Goal: Transaction & Acquisition: Purchase product/service

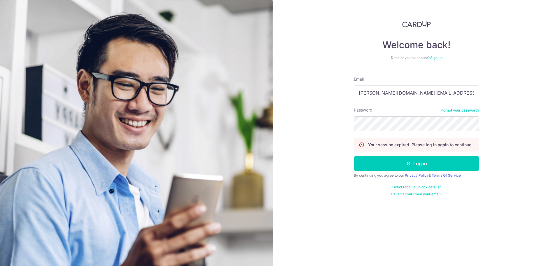
type input "aloysius.sim.ws@gmail.com"
click at [354, 156] on button "Log in" at bounding box center [416, 163] width 125 height 15
click at [430, 162] on button "Log in" at bounding box center [416, 163] width 125 height 15
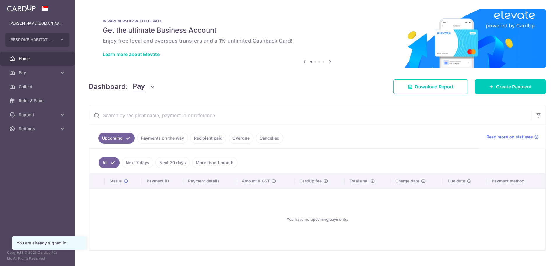
click at [179, 135] on link "Payments on the way" at bounding box center [162, 137] width 51 height 11
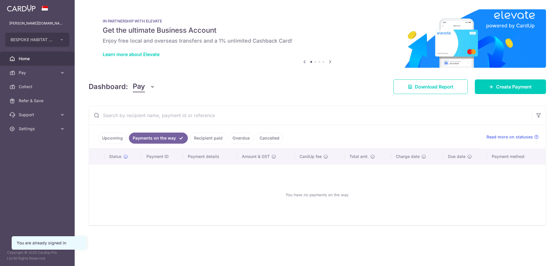
click at [268, 137] on link "Cancelled" at bounding box center [269, 137] width 27 height 11
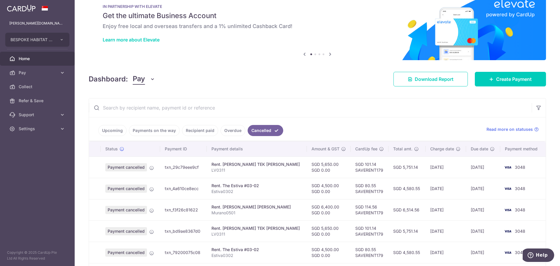
scroll to position [44, 0]
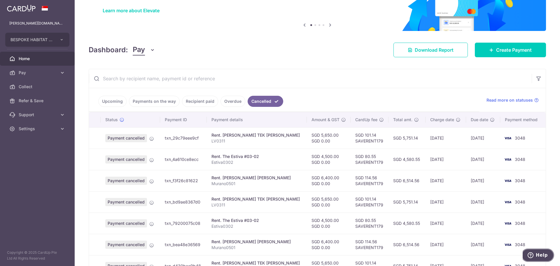
click at [540, 252] on span "Help" at bounding box center [541, 254] width 12 height 5
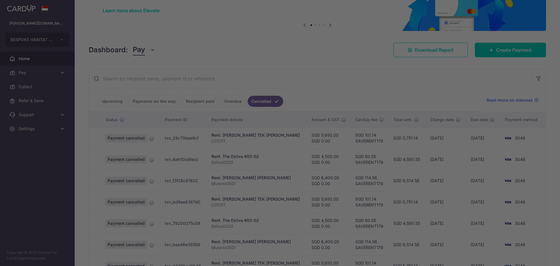
scroll to position [0, 0]
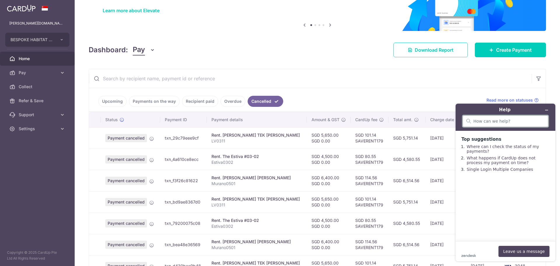
click at [517, 121] on input "search" at bounding box center [508, 120] width 71 height 5
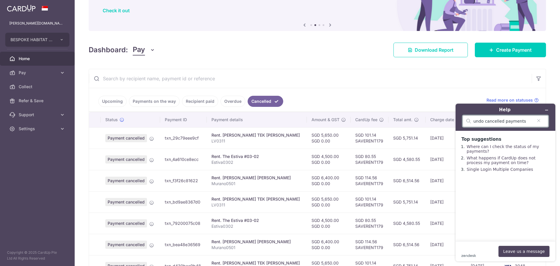
type input "undo cancelled payments"
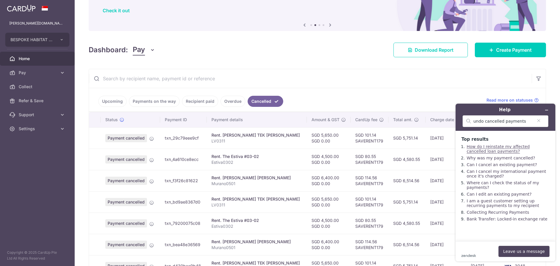
click at [519, 148] on link "How do I reinstate my affected cancelled loan payments?" at bounding box center [497, 148] width 63 height 9
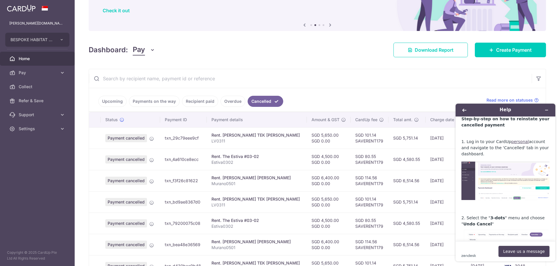
scroll to position [87, 0]
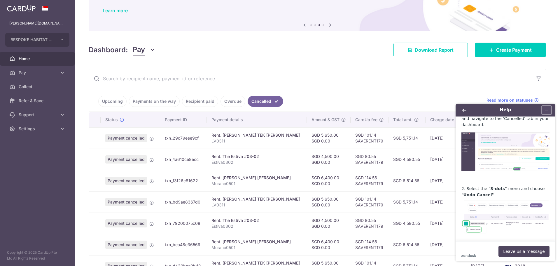
click at [549, 110] on button "Minimize widget" at bounding box center [546, 110] width 9 height 8
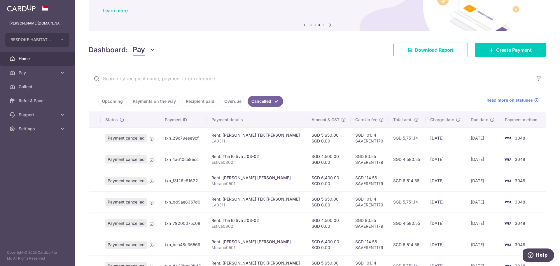
click at [99, 118] on th at bounding box center [95, 119] width 12 height 15
click at [546, 252] on span "Help" at bounding box center [541, 254] width 12 height 5
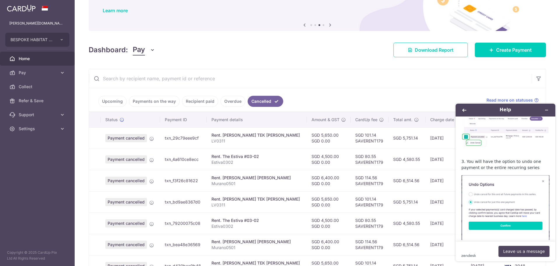
scroll to position [175, 0]
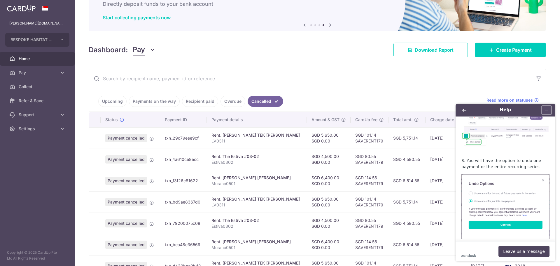
click at [547, 108] on icon "Minimize widget" at bounding box center [546, 110] width 4 height 4
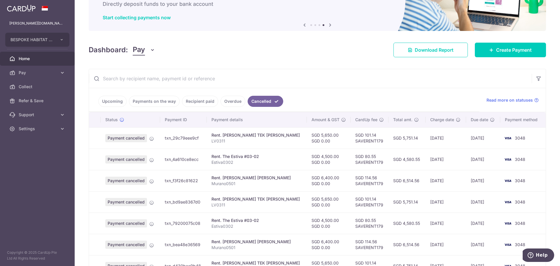
click at [414, 85] on input "text" at bounding box center [310, 78] width 443 height 19
click at [414, 84] on input "text" at bounding box center [310, 78] width 443 height 19
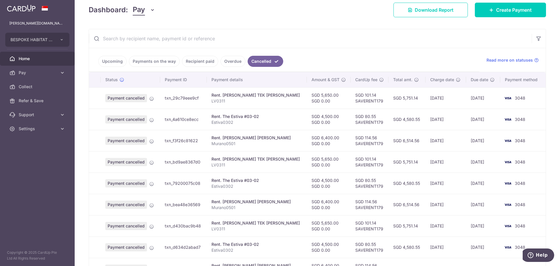
scroll to position [160, 0]
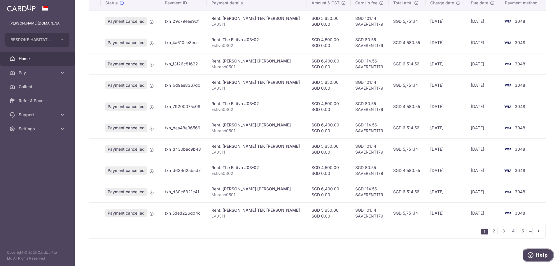
click at [545, 256] on span "Help" at bounding box center [541, 254] width 12 height 5
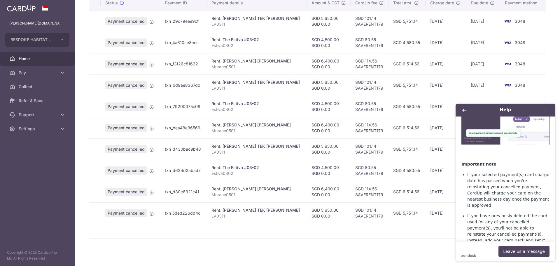
scroll to position [379, 0]
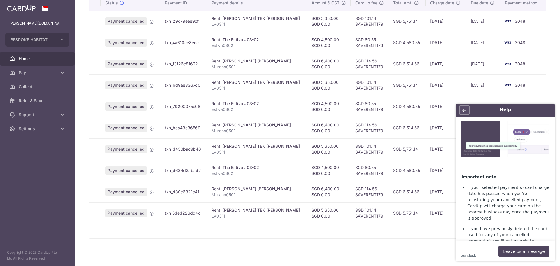
click at [467, 107] on button "Back" at bounding box center [463, 110] width 9 height 8
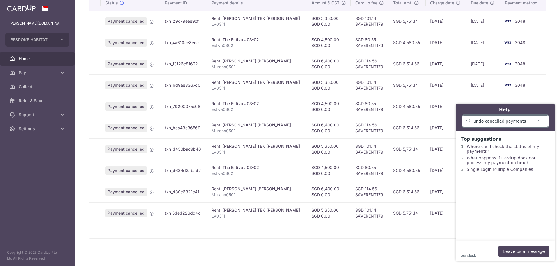
click at [522, 121] on input "undo cancelled payments" at bounding box center [502, 120] width 59 height 5
type input "undo cancelled payment"
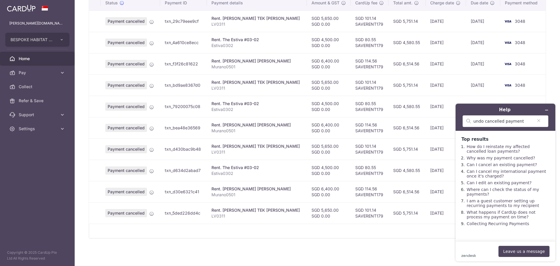
scroll to position [3, 0]
click at [547, 112] on button "Minimize widget" at bounding box center [546, 110] width 9 height 8
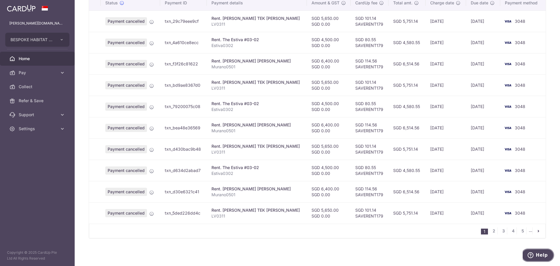
scroll to position [44, 0]
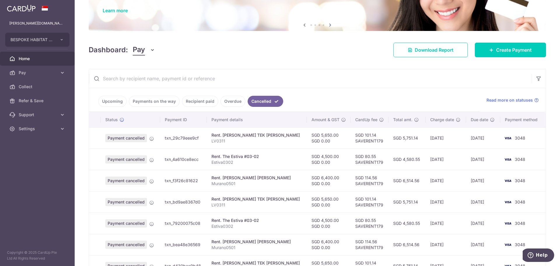
drag, startPoint x: 528, startPoint y: 129, endPoint x: 518, endPoint y: 134, distance: 10.8
click at [528, 129] on td "3048" at bounding box center [522, 137] width 45 height 21
click at [515, 137] on span "3048" at bounding box center [520, 137] width 10 height 5
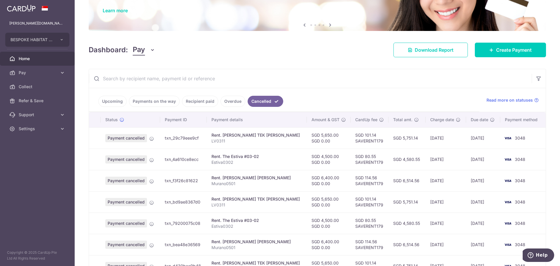
click at [368, 82] on input "text" at bounding box center [310, 78] width 443 height 19
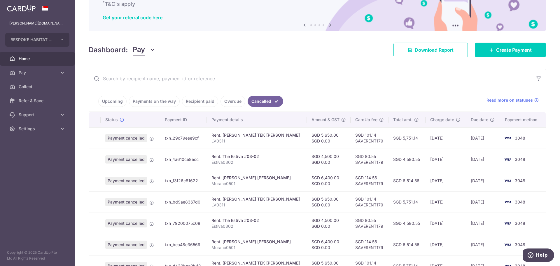
click at [201, 99] on link "Recipient paid" at bounding box center [200, 101] width 36 height 11
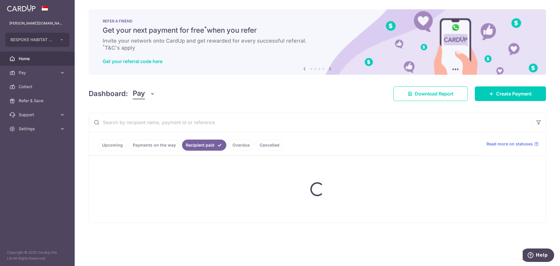
scroll to position [0, 0]
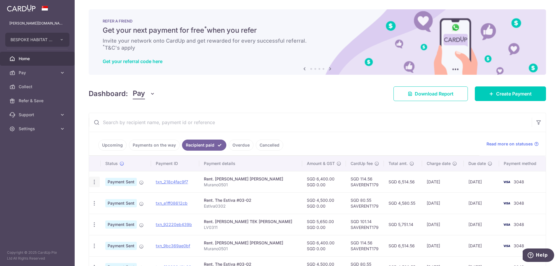
click at [96, 182] on icon "button" at bounding box center [94, 182] width 6 height 6
click at [325, 120] on input "text" at bounding box center [310, 122] width 443 height 19
click at [275, 142] on link "Cancelled" at bounding box center [269, 144] width 27 height 11
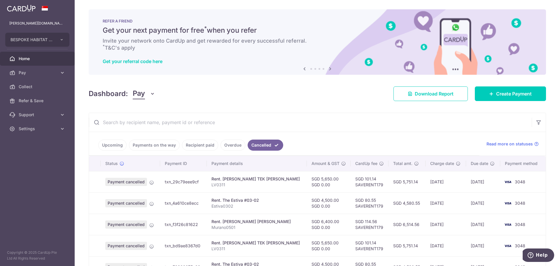
click at [129, 181] on span "Payment cancelled" at bounding box center [126, 182] width 42 height 8
click at [234, 144] on link "Overdue" at bounding box center [232, 144] width 25 height 11
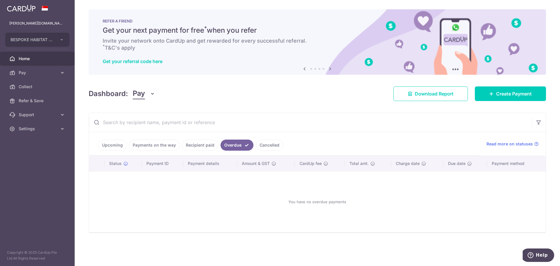
click at [333, 130] on input "text" at bounding box center [310, 122] width 443 height 19
click at [191, 146] on link "Recipient paid" at bounding box center [200, 144] width 36 height 11
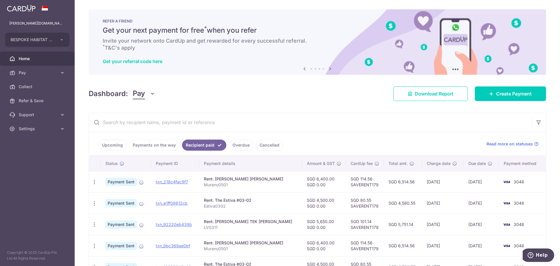
click at [243, 178] on div "Rent. [PERSON_NAME] [PERSON_NAME]" at bounding box center [251, 179] width 94 height 6
click at [64, 72] on icon at bounding box center [62, 73] width 6 height 6
click at [45, 88] on span "Payments" at bounding box center [38, 87] width 38 height 6
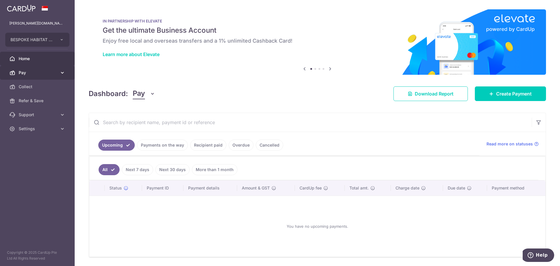
click at [58, 77] on link "Pay" at bounding box center [37, 73] width 75 height 14
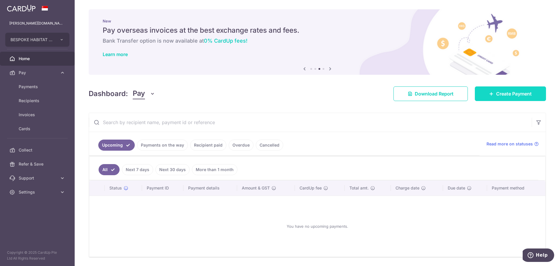
click at [492, 96] on link "Create Payment" at bounding box center [510, 93] width 71 height 15
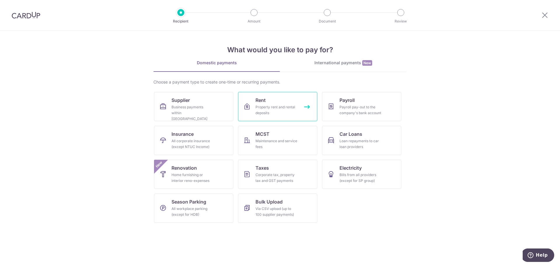
click at [273, 104] on link "Rent Property rent and rental deposits" at bounding box center [277, 106] width 79 height 29
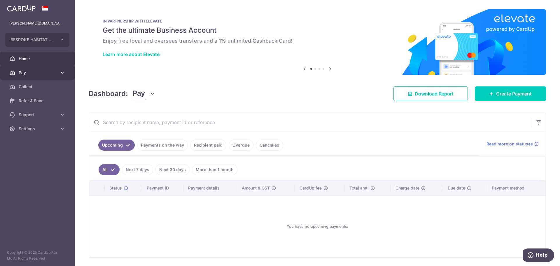
click at [65, 68] on link "Pay" at bounding box center [37, 73] width 75 height 14
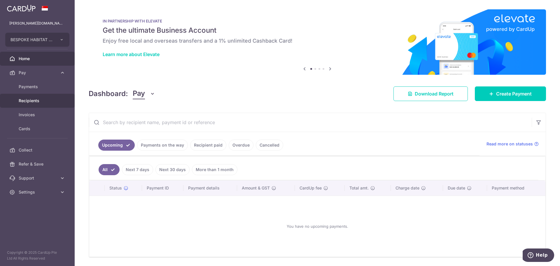
click at [48, 99] on span "Recipients" at bounding box center [38, 101] width 38 height 6
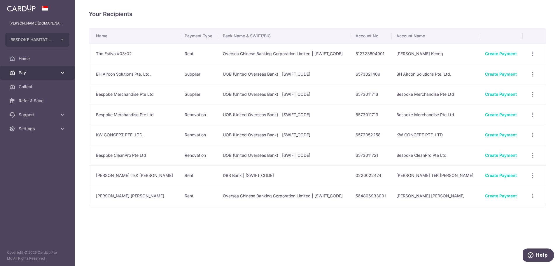
click at [58, 75] on link "Pay" at bounding box center [37, 73] width 75 height 14
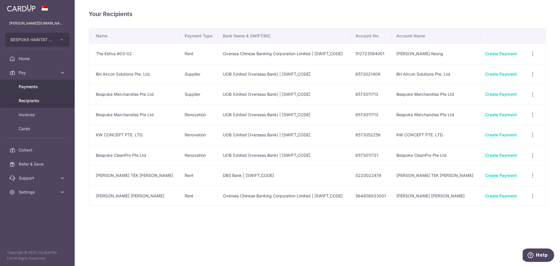
click at [46, 84] on span "Payments" at bounding box center [38, 87] width 38 height 6
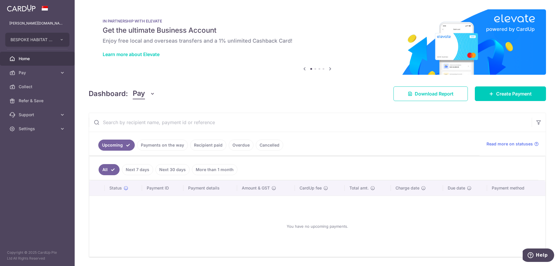
click at [276, 150] on link "Cancelled" at bounding box center [269, 144] width 27 height 11
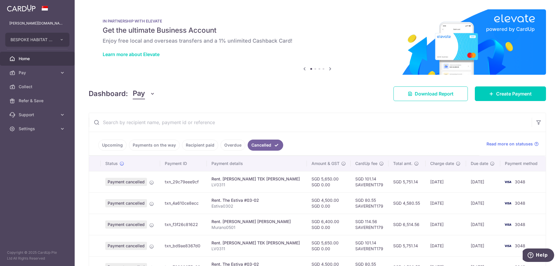
click at [359, 185] on td "SGD 101.14 SAVERENT179" at bounding box center [369, 181] width 38 height 21
copy td "SAVERENT179"
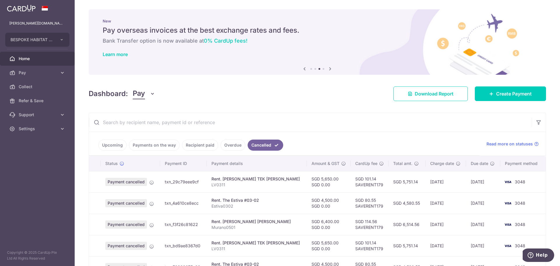
click at [202, 147] on link "Recipient paid" at bounding box center [200, 144] width 36 height 11
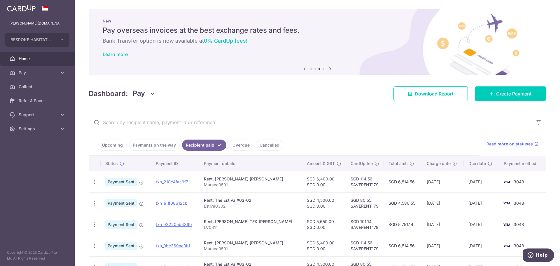
click at [178, 185] on td "txn_218c4fac9f7" at bounding box center [175, 181] width 48 height 21
click at [178, 180] on link "txn_218c4fac9f7" at bounding box center [172, 181] width 32 height 5
drag, startPoint x: 185, startPoint y: 220, endPoint x: 183, endPoint y: 222, distance: 3.3
click at [185, 220] on td "txn_92220eb439b" at bounding box center [175, 223] width 48 height 21
click at [183, 223] on link "txn_92220eb439b" at bounding box center [174, 224] width 36 height 5
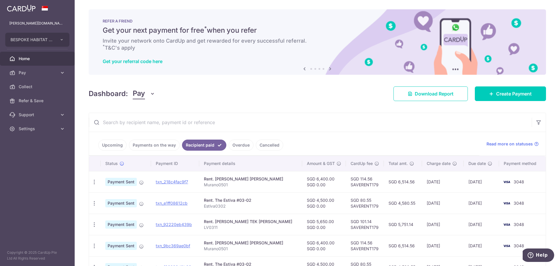
click at [271, 143] on link "Cancelled" at bounding box center [269, 144] width 27 height 11
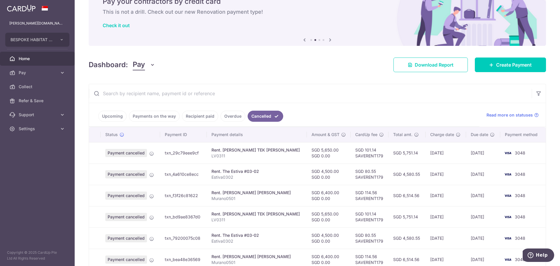
scroll to position [29, 0]
click at [192, 113] on link "Recipient paid" at bounding box center [200, 115] width 36 height 11
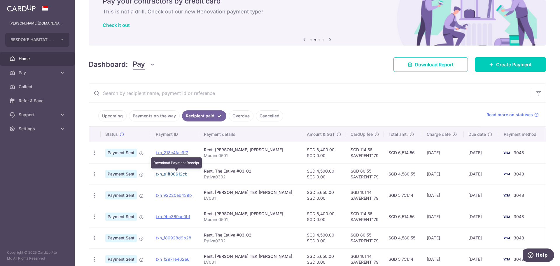
drag, startPoint x: 180, startPoint y: 172, endPoint x: 305, endPoint y: 20, distance: 197.3
click at [180, 172] on link "txn_e1ff08612cb" at bounding box center [172, 173] width 32 height 5
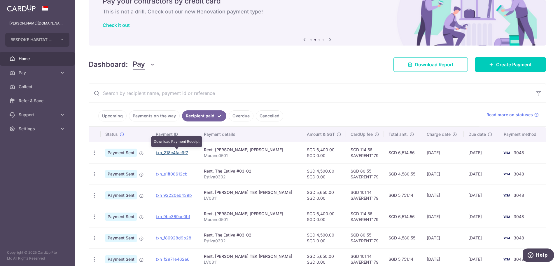
drag, startPoint x: 180, startPoint y: 151, endPoint x: 310, endPoint y: 23, distance: 182.8
click at [180, 151] on link "txn_218c4fac9f7" at bounding box center [172, 152] width 32 height 5
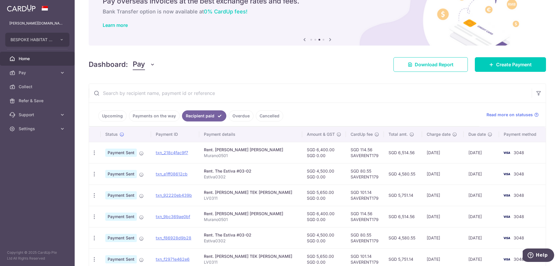
click at [275, 116] on link "Cancelled" at bounding box center [269, 115] width 27 height 11
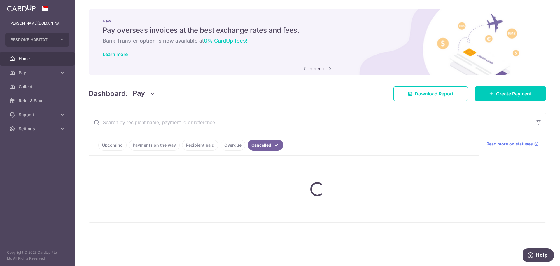
scroll to position [0, 0]
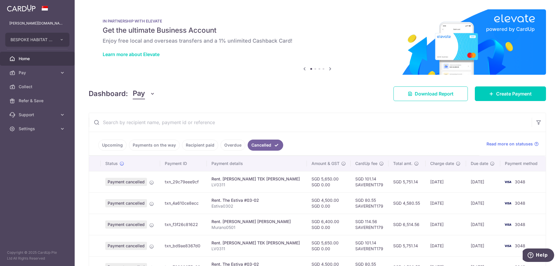
click at [108, 145] on link "Upcoming" at bounding box center [112, 144] width 28 height 11
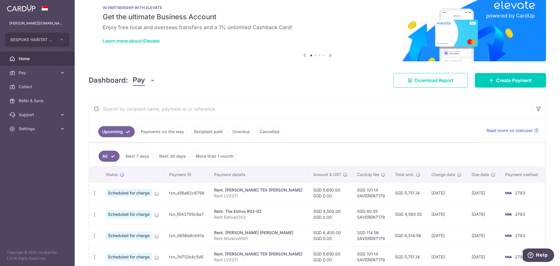
scroll to position [29, 0]
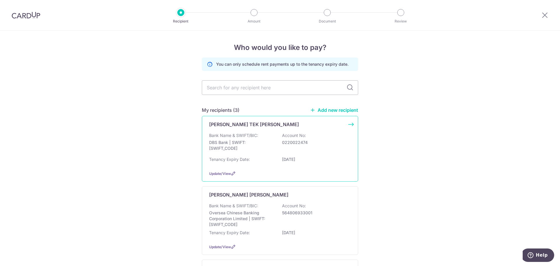
click at [292, 146] on div "Bank Name & SWIFT/BIC: DBS Bank | SWIFT: [SWIFT_CODE] Account No: 0220022474" at bounding box center [280, 143] width 142 height 22
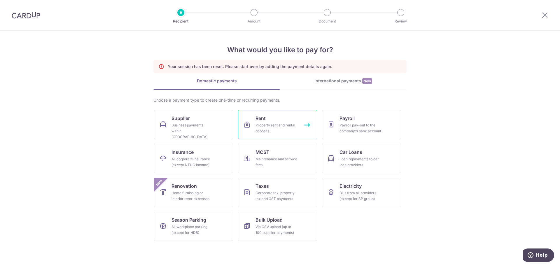
click at [271, 119] on link "Rent Property rent and rental deposits" at bounding box center [277, 124] width 79 height 29
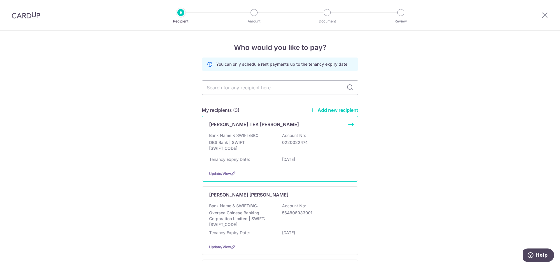
click at [350, 126] on div "[PERSON_NAME] TEK [PERSON_NAME] Bank Name & SWIFT/BIC: DBS Bank | SWIFT: [SWIFT…" at bounding box center [280, 149] width 156 height 66
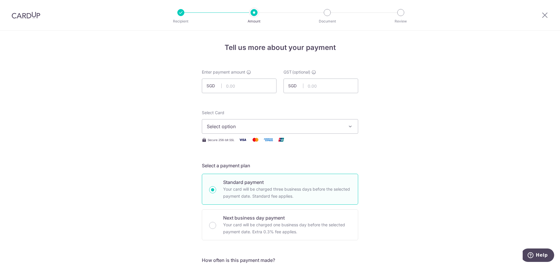
click at [341, 129] on button "Select option" at bounding box center [280, 126] width 156 height 15
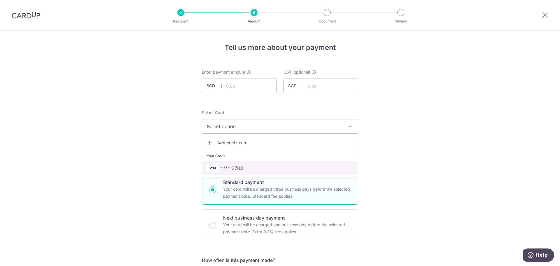
click at [269, 168] on span "**** 2783" at bounding box center [280, 167] width 146 height 7
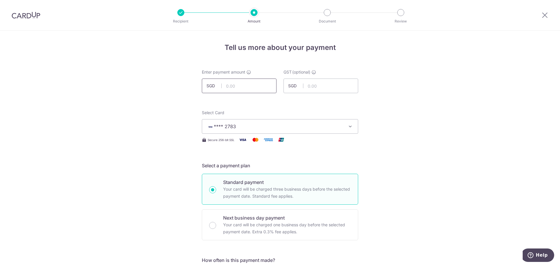
click at [247, 81] on input "text" at bounding box center [239, 85] width 75 height 15
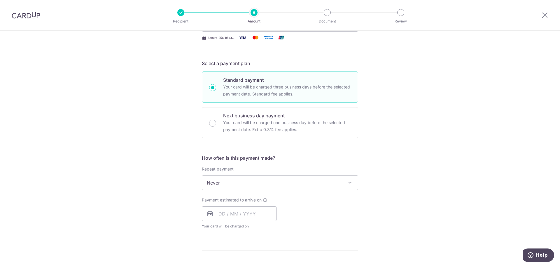
scroll to position [117, 0]
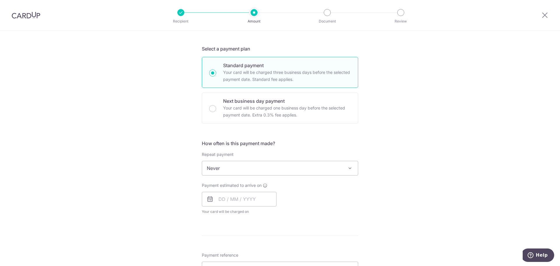
click at [300, 173] on span "Never" at bounding box center [280, 168] width 156 height 14
type input "5,650.00"
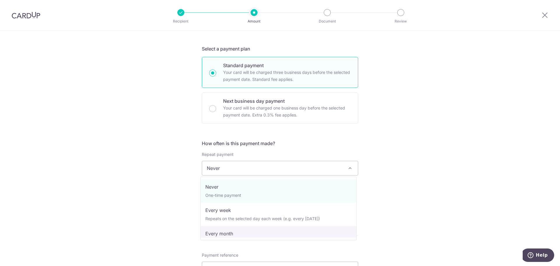
select select "3"
type input "20/01/2029"
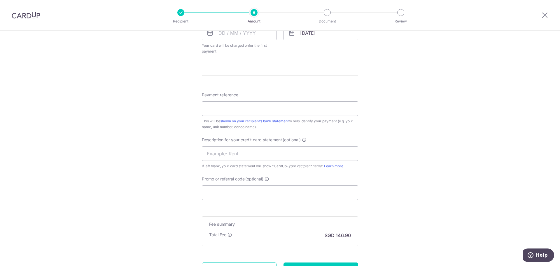
scroll to position [292, 0]
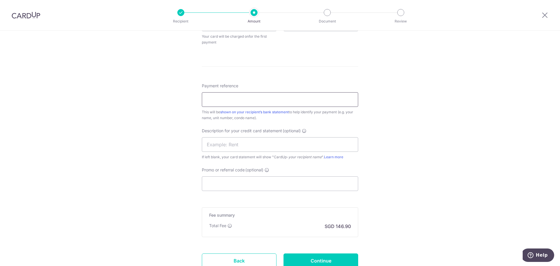
click at [261, 95] on input "Payment reference" at bounding box center [280, 99] width 156 height 15
type input "LV0311"
drag, startPoint x: 317, startPoint y: 138, endPoint x: 318, endPoint y: 144, distance: 5.9
click at [318, 144] on input "text" at bounding box center [280, 144] width 156 height 15
click at [318, 147] on input "text" at bounding box center [280, 144] width 156 height 15
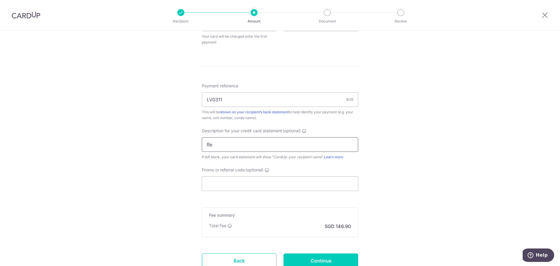
type input "R"
type input "Rent LV0311"
click at [279, 185] on input "Promo or referral code (optional)" at bounding box center [280, 183] width 156 height 15
paste input "SAVERENT179"
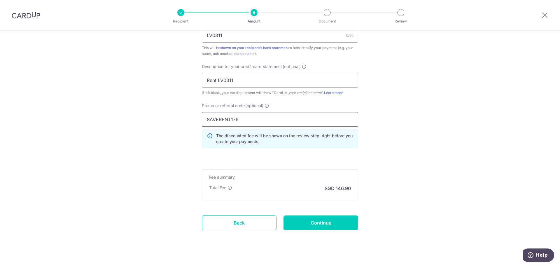
scroll to position [364, 0]
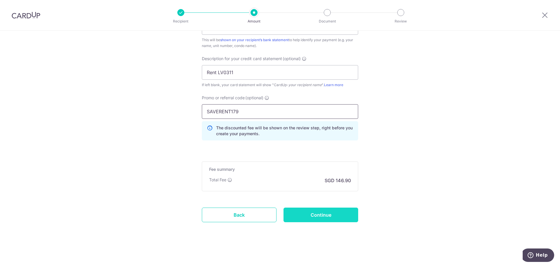
type input "SAVERENT179"
click at [333, 217] on input "Continue" at bounding box center [320, 214] width 75 height 15
type input "Create Schedule"
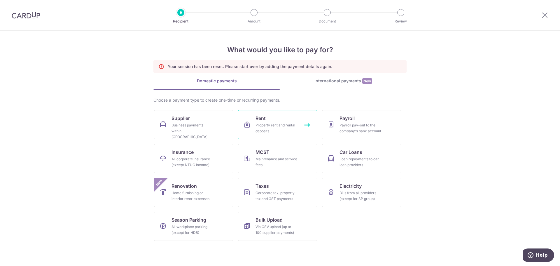
click at [287, 127] on div "Property rent and rental deposits" at bounding box center [276, 128] width 42 height 12
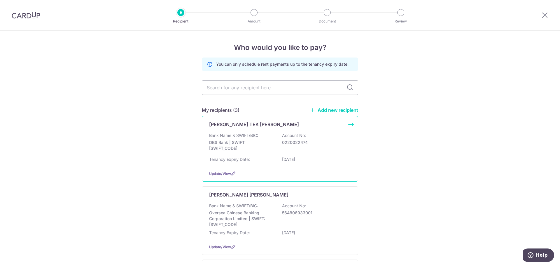
click at [344, 128] on div "[PERSON_NAME] TEK [PERSON_NAME] Bank Name & SWIFT/BIC: DBS Bank | SWIFT: [SWIFT…" at bounding box center [280, 149] width 156 height 66
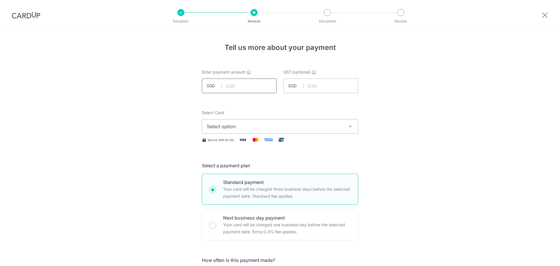
click at [245, 87] on input "text" at bounding box center [239, 85] width 75 height 15
type input "5,650.00"
click at [285, 121] on button "Select option" at bounding box center [280, 126] width 156 height 15
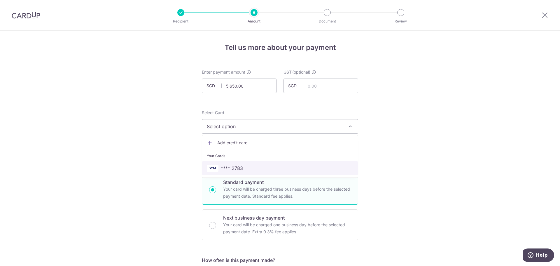
click at [284, 164] on link "**** 2783" at bounding box center [280, 168] width 156 height 14
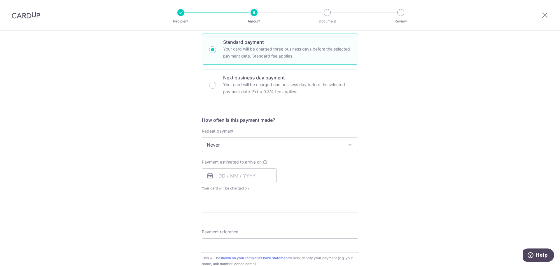
scroll to position [146, 0]
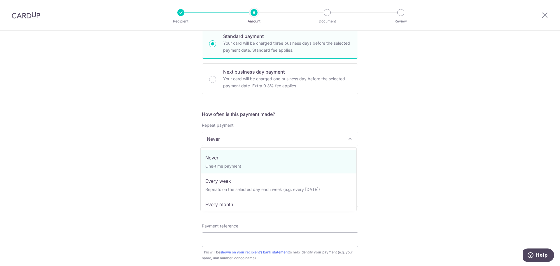
click at [276, 145] on span "Never" at bounding box center [280, 139] width 156 height 14
select select "3"
type input "[DATE]"
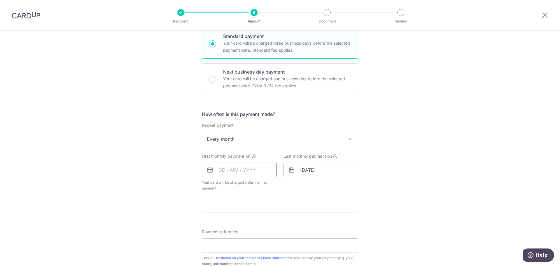
click at [232, 168] on input "text" at bounding box center [239, 169] width 75 height 15
drag, startPoint x: 284, startPoint y: 234, endPoint x: 391, endPoint y: 215, distance: 109.1
click at [284, 234] on link "20" at bounding box center [283, 234] width 9 height 9
type input "[DATE]"
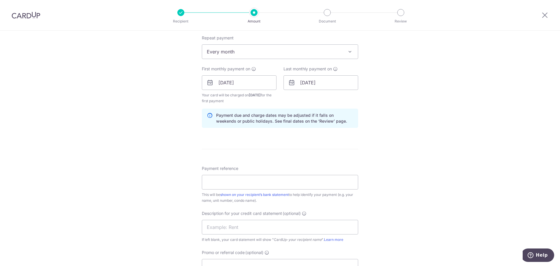
scroll to position [233, 0]
click at [251, 187] on input "Payment reference" at bounding box center [280, 181] width 156 height 15
type input "LV0311"
click at [291, 226] on input "text" at bounding box center [280, 226] width 156 height 15
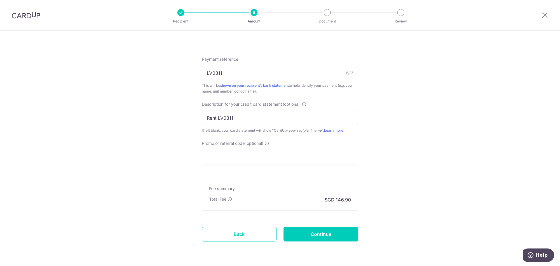
scroll to position [350, 0]
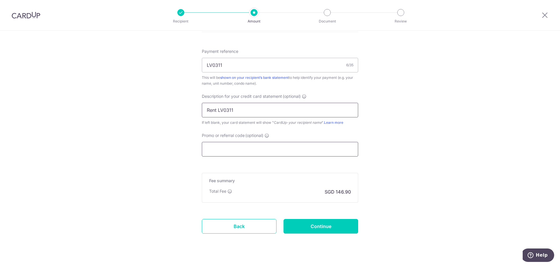
type input "Rent LV0311"
click at [276, 148] on input "Promo or referral code (optional)" at bounding box center [280, 149] width 156 height 15
paste input "SAVERENT179"
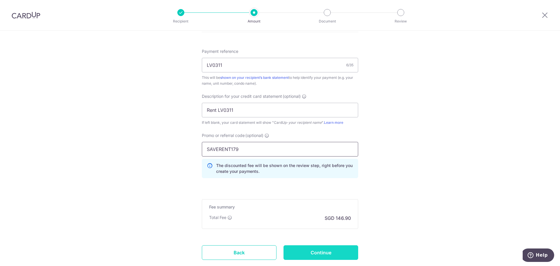
type input "SAVERENT179"
click at [332, 250] on input "Continue" at bounding box center [320, 252] width 75 height 15
type input "Create Schedule"
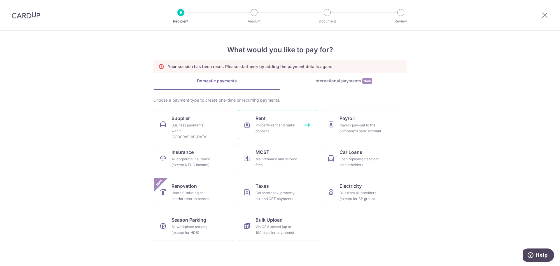
click at [285, 133] on div "Property rent and rental deposits" at bounding box center [276, 128] width 42 height 12
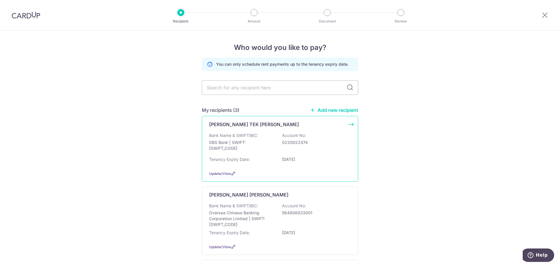
click at [336, 131] on div "[PERSON_NAME] TEK [PERSON_NAME] Bank Name & SWIFT/BIC: DBS Bank | SWIFT: [SWIFT…" at bounding box center [280, 149] width 156 height 66
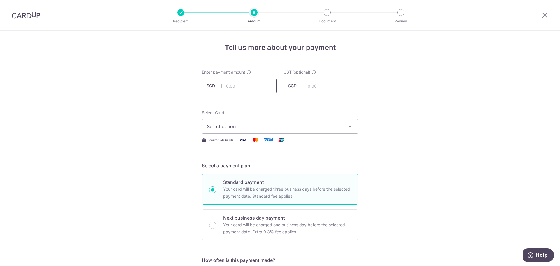
click at [245, 83] on input "text" at bounding box center [239, 85] width 75 height 15
type input "5,650.00"
click at [271, 125] on span "Select option" at bounding box center [275, 126] width 136 height 7
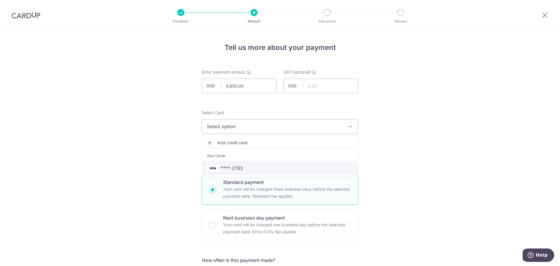
click at [272, 165] on span "**** 2783" at bounding box center [280, 167] width 146 height 7
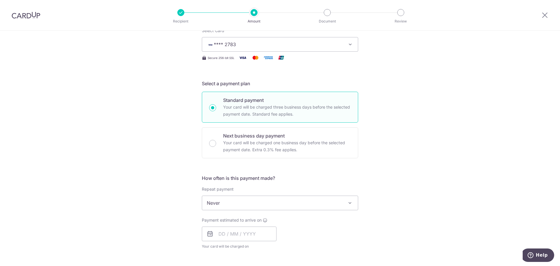
scroll to position [87, 0]
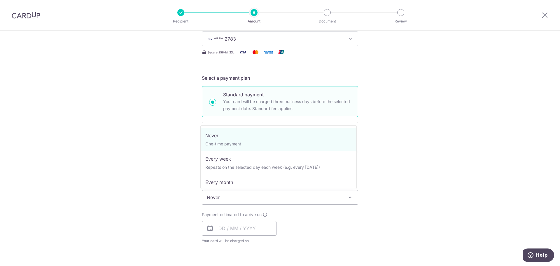
click at [254, 200] on span "Never" at bounding box center [280, 197] width 156 height 14
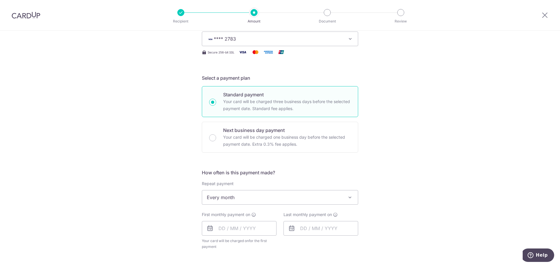
select select "3"
type input "[DATE]"
click at [226, 225] on input "text" at bounding box center [239, 228] width 75 height 15
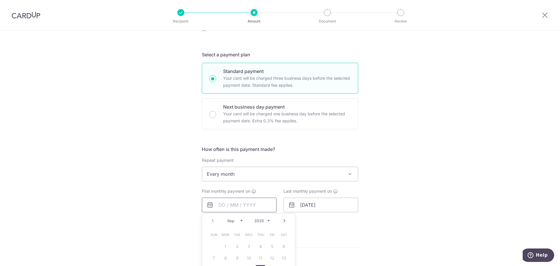
scroll to position [146, 0]
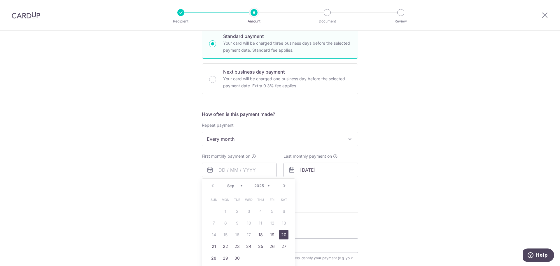
click at [283, 233] on link "20" at bounding box center [283, 234] width 9 height 9
type input "20/09/2025"
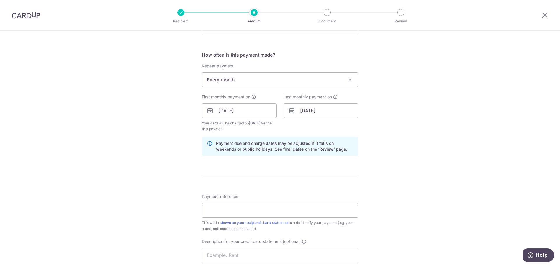
scroll to position [204, 0]
click at [254, 215] on input "Payment reference" at bounding box center [280, 210] width 156 height 15
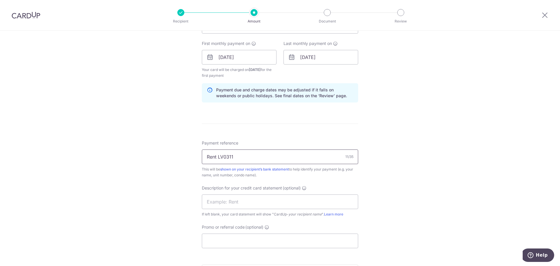
scroll to position [262, 0]
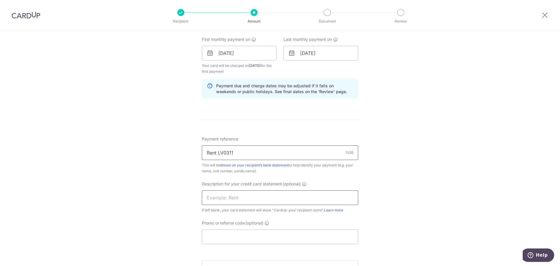
type input "Rent LV0311"
click at [254, 200] on input "text" at bounding box center [280, 197] width 156 height 15
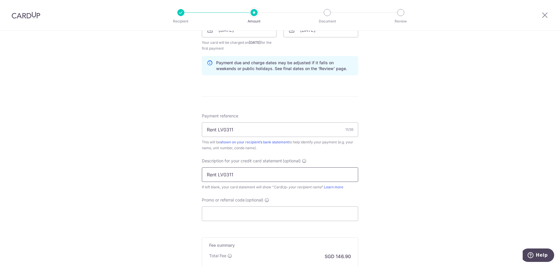
scroll to position [321, 0]
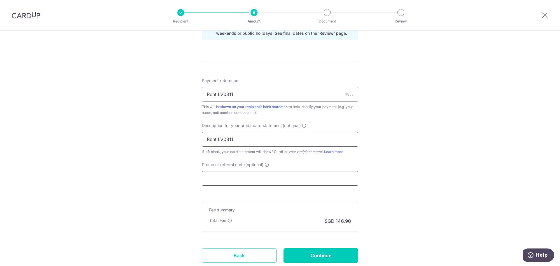
type input "Rent LV0311"
click at [267, 180] on input "Promo or referral code (optional)" at bounding box center [280, 178] width 156 height 15
paste input "SAVERENT179"
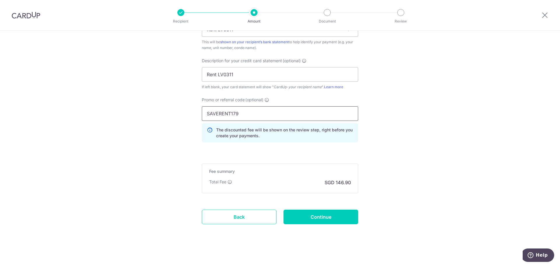
scroll to position [387, 0]
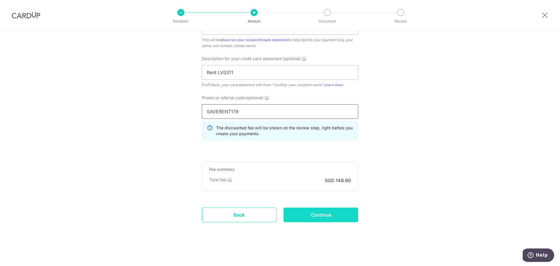
type input "SAVERENT179"
click at [337, 214] on input "Continue" at bounding box center [320, 214] width 75 height 15
type input "Create Schedule"
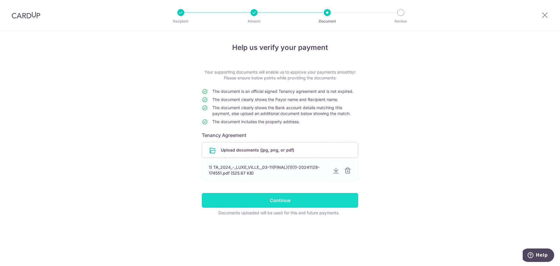
click at [281, 202] on input "Continue" at bounding box center [280, 200] width 156 height 15
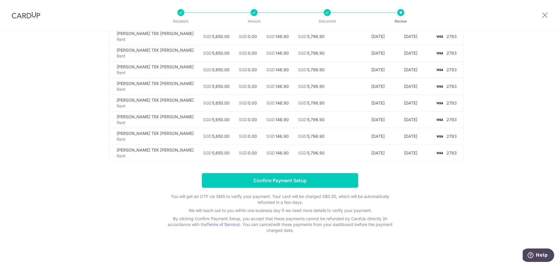
scroll to position [618, 0]
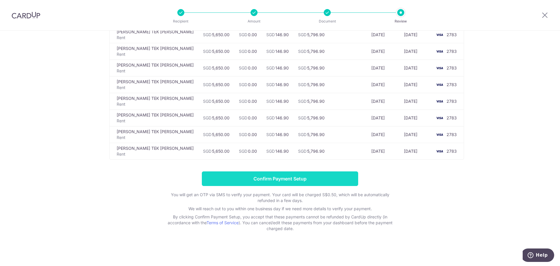
click at [244, 175] on input "Confirm Payment Setup" at bounding box center [280, 178] width 156 height 15
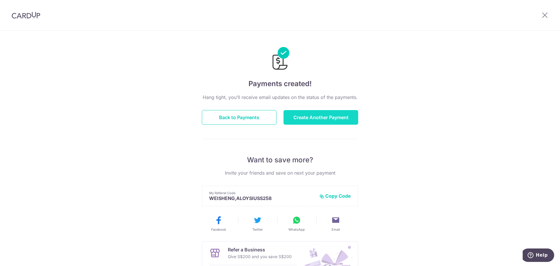
click at [305, 122] on button "Create Another Payment" at bounding box center [320, 117] width 75 height 15
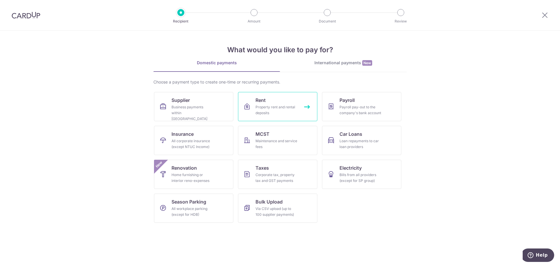
click at [282, 106] on div "Property rent and rental deposits" at bounding box center [276, 110] width 42 height 12
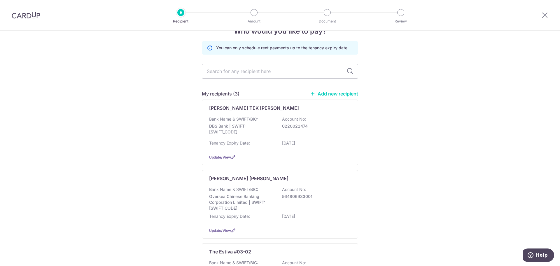
scroll to position [29, 0]
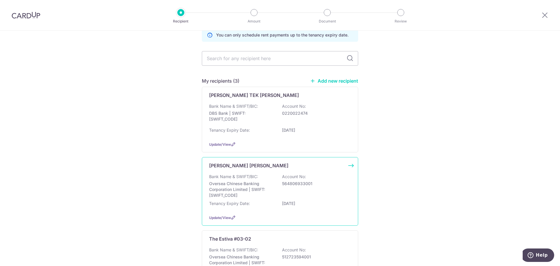
click at [322, 171] on div "[PERSON_NAME] [PERSON_NAME] Bank Name & SWIFT/BIC: Oversea Chinese Banking Corp…" at bounding box center [280, 191] width 156 height 69
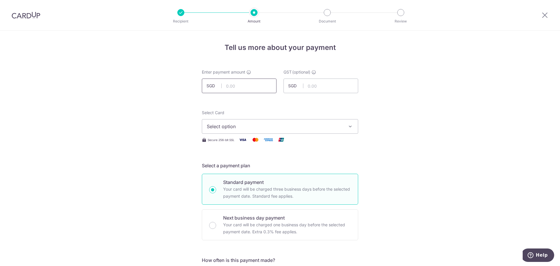
click at [251, 84] on input "text" at bounding box center [239, 85] width 75 height 15
type input "6,400.00"
click at [291, 125] on span "Select option" at bounding box center [275, 126] width 136 height 7
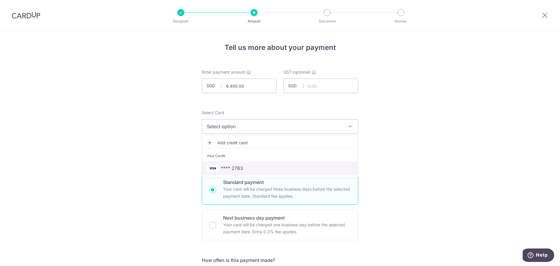
click at [283, 169] on span "**** 2783" at bounding box center [280, 167] width 146 height 7
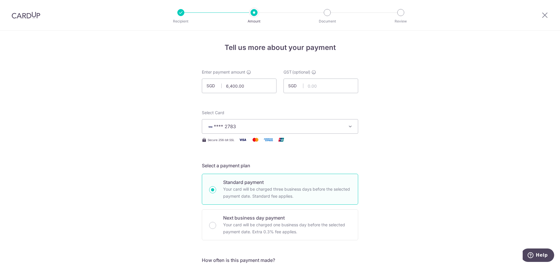
scroll to position [87, 0]
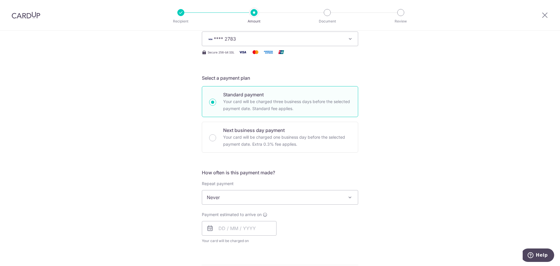
click at [277, 105] on p "Your card will be charged three business days before the selected payment date.…" at bounding box center [287, 105] width 128 height 14
click at [216, 105] on input "Standard payment Your card will be charged three business days before the selec…" at bounding box center [212, 102] width 7 height 7
radio input "true"
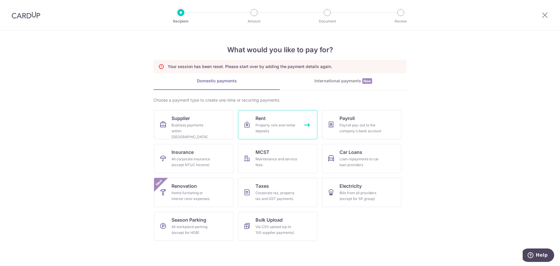
click at [286, 136] on link "Rent Property rent and rental deposits" at bounding box center [277, 124] width 79 height 29
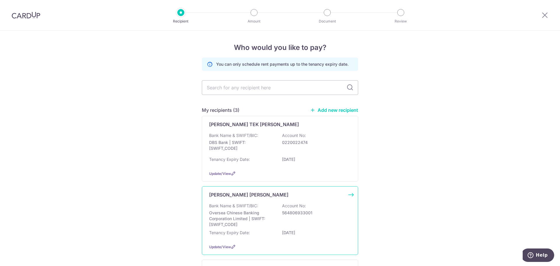
click at [308, 214] on p "564806933001" at bounding box center [314, 213] width 65 height 6
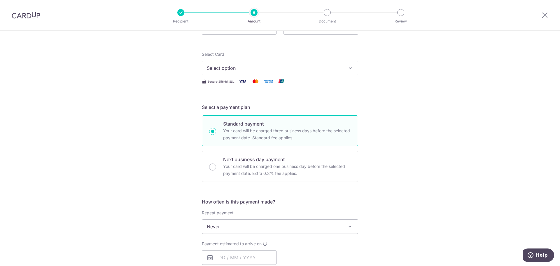
click at [295, 69] on span "Select option" at bounding box center [275, 67] width 136 height 7
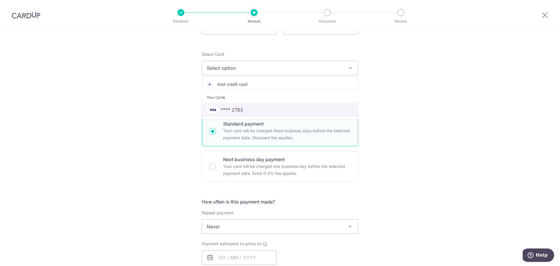
click at [301, 111] on span "**** 2783" at bounding box center [280, 109] width 146 height 7
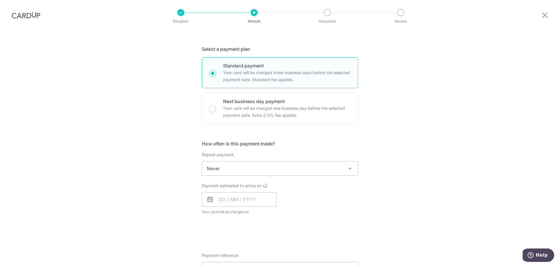
scroll to position [117, 0]
click at [281, 162] on span "Never" at bounding box center [280, 168] width 156 height 14
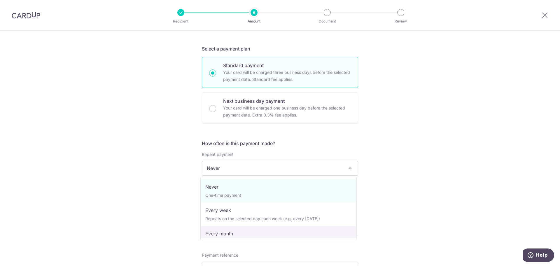
select select "3"
type input "[DATE]"
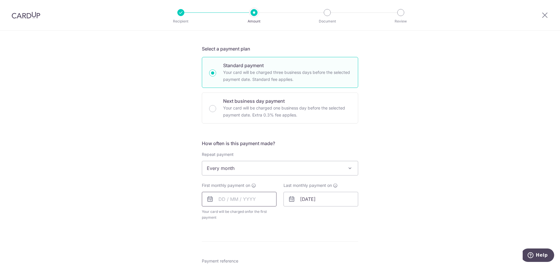
click at [217, 200] on input "text" at bounding box center [239, 199] width 75 height 15
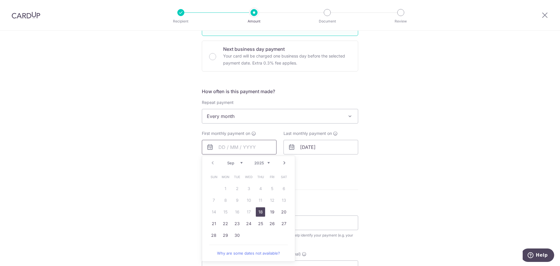
scroll to position [175, 0]
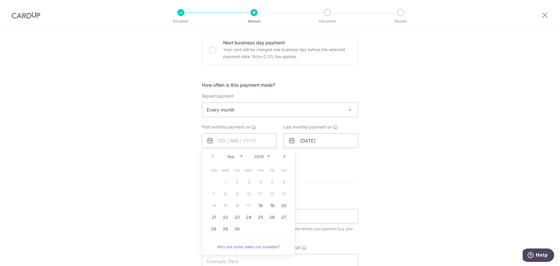
click at [283, 156] on link "Next" at bounding box center [284, 156] width 7 height 7
click at [259, 195] on link "9" at bounding box center [260, 193] width 9 height 9
type input "[DATE]"
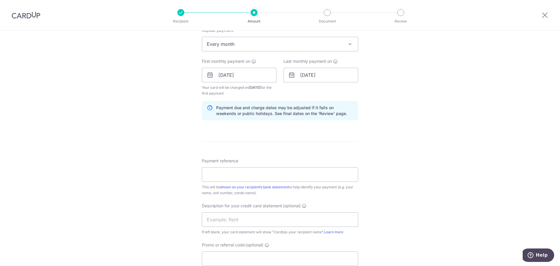
scroll to position [262, 0]
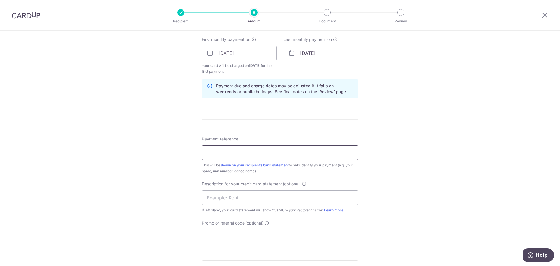
click at [267, 152] on input "Payment reference" at bounding box center [280, 152] width 156 height 15
type input "M"
type input "Rent Murano0501"
click at [303, 186] on span at bounding box center [304, 183] width 5 height 5
click at [303, 194] on input "text" at bounding box center [280, 197] width 156 height 15
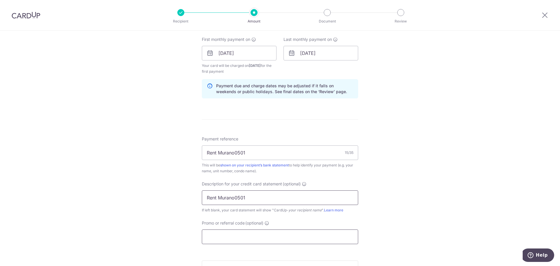
type input "Rent Murano0501"
click at [303, 239] on input "Promo or referral code (optional)" at bounding box center [280, 236] width 156 height 15
paste input "SAVERENT179"
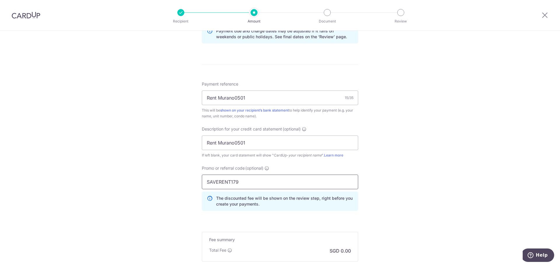
scroll to position [379, 0]
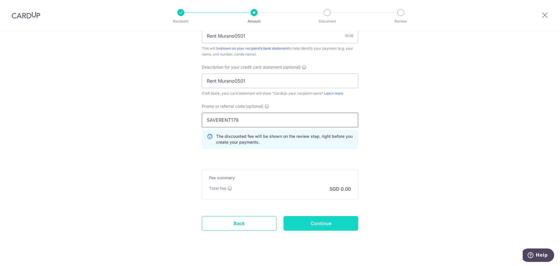
type input "SAVERENT179"
drag, startPoint x: 342, startPoint y: 228, endPoint x: 441, endPoint y: 205, distance: 101.1
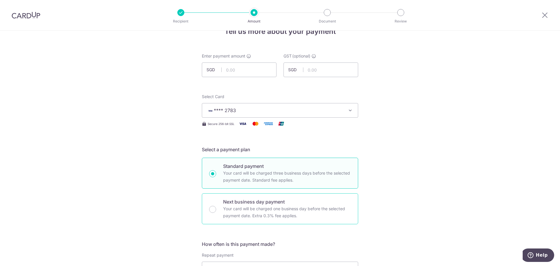
scroll to position [0, 0]
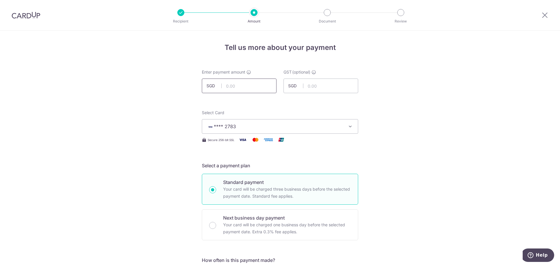
click at [257, 87] on input "text" at bounding box center [239, 85] width 75 height 15
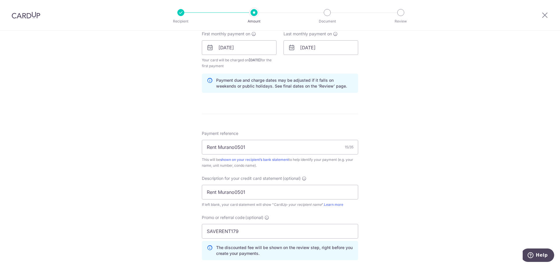
scroll to position [379, 0]
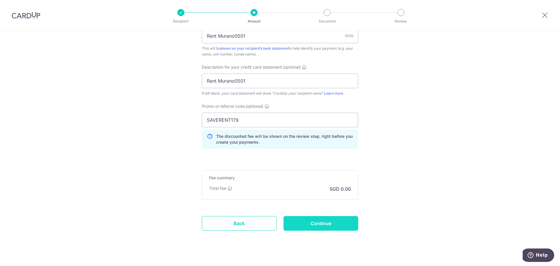
click at [317, 224] on input "Continue" at bounding box center [320, 223] width 75 height 15
type input "6,400.00"
type input "Create Schedule"
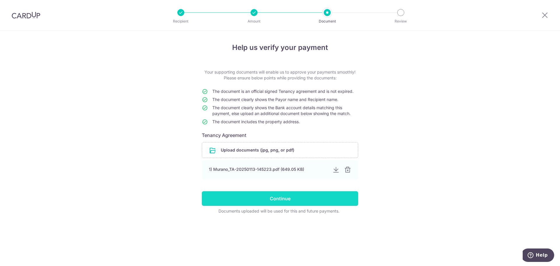
click at [294, 196] on input "Continue" at bounding box center [280, 198] width 156 height 15
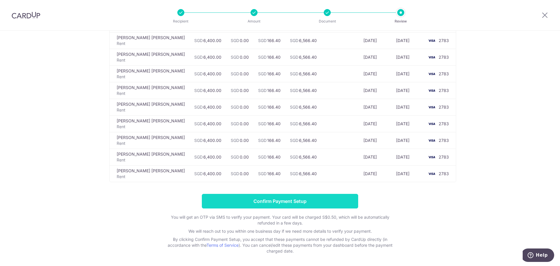
scroll to position [419, 0]
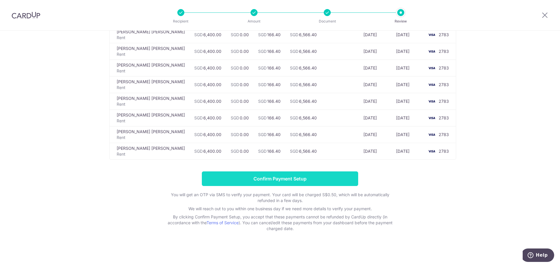
click at [267, 182] on input "Confirm Payment Setup" at bounding box center [280, 178] width 156 height 15
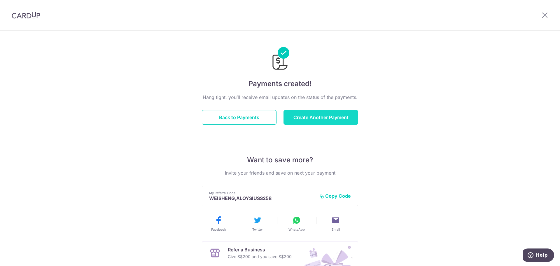
click at [334, 120] on button "Create Another Payment" at bounding box center [320, 117] width 75 height 15
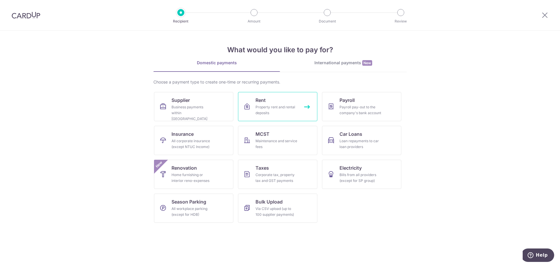
click at [271, 117] on link "Rent Property rent and rental deposits" at bounding box center [277, 106] width 79 height 29
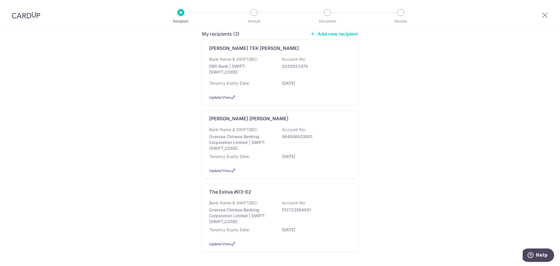
scroll to position [99, 0]
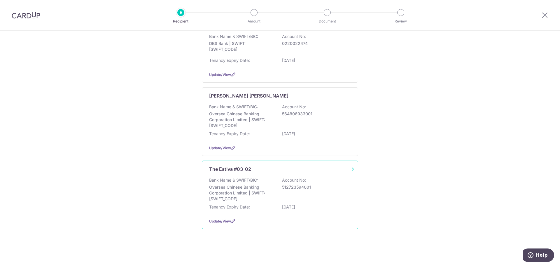
click at [350, 168] on div "The Estiva #03-02 Bank Name & SWIFT/BIC: Oversea Chinese Banking Corporation Li…" at bounding box center [280, 194] width 156 height 69
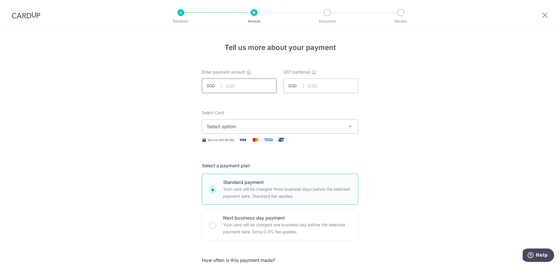
click at [248, 90] on input "text" at bounding box center [239, 85] width 75 height 15
type input "4,500.00"
click at [301, 126] on span "Select option" at bounding box center [275, 126] width 136 height 7
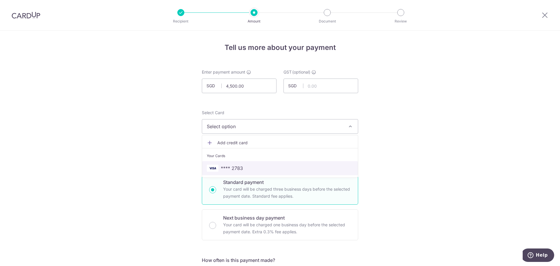
click at [278, 169] on span "**** 2783" at bounding box center [280, 167] width 146 height 7
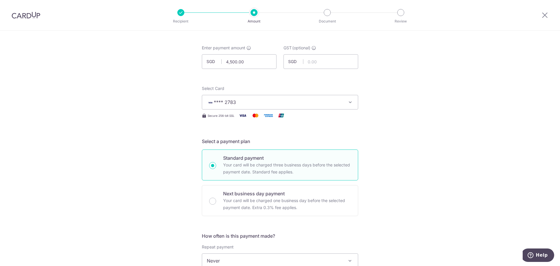
scroll to position [117, 0]
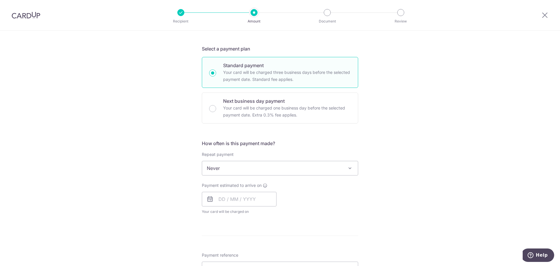
click at [273, 173] on span "Never" at bounding box center [280, 168] width 156 height 14
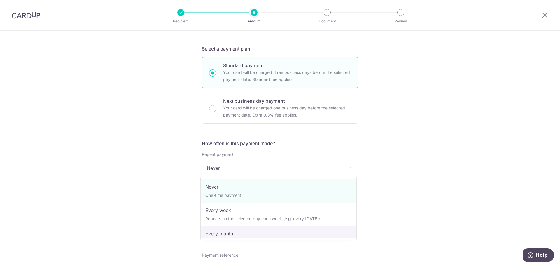
select select "3"
type input "29/10/2027"
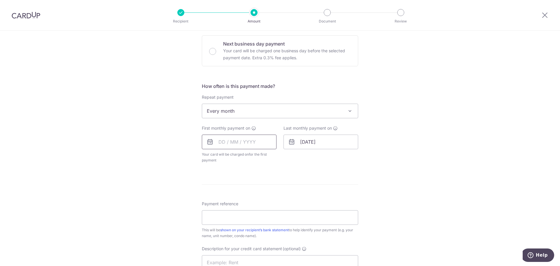
scroll to position [175, 0]
click at [220, 143] on input "text" at bounding box center [239, 140] width 75 height 15
click at [224, 229] on link "29" at bounding box center [225, 228] width 9 height 9
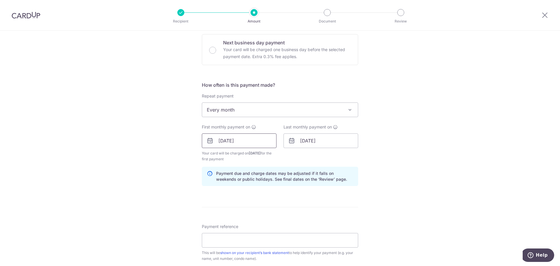
click at [219, 139] on input "29/09/2025" at bounding box center [239, 140] width 75 height 15
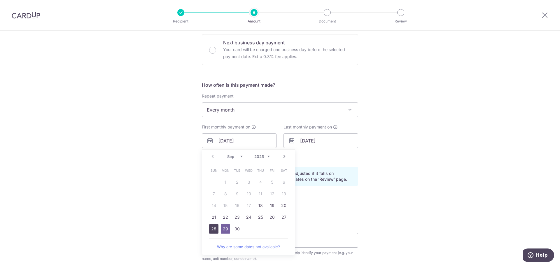
click at [211, 227] on link "28" at bounding box center [213, 228] width 9 height 9
type input "[DATE]"
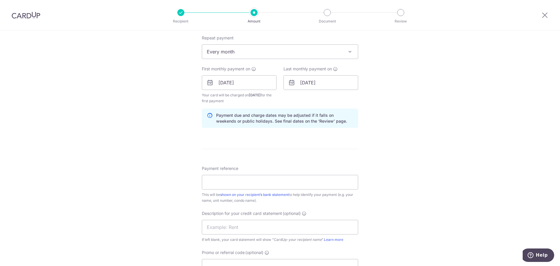
scroll to position [233, 0]
click at [286, 181] on input "Payment reference" at bounding box center [280, 181] width 156 height 15
type input "Rent Estiva0302"
click at [262, 237] on div "If left blank, your card statement will show "CardUp- your recipient name ". Le…" at bounding box center [280, 239] width 156 height 6
click at [267, 225] on input "text" at bounding box center [280, 226] width 156 height 15
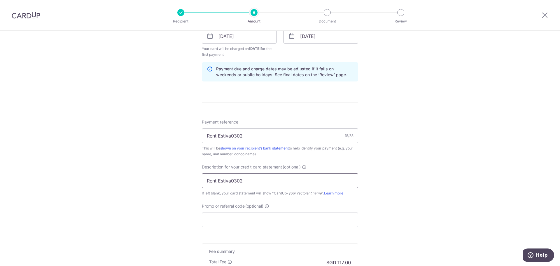
scroll to position [350, 0]
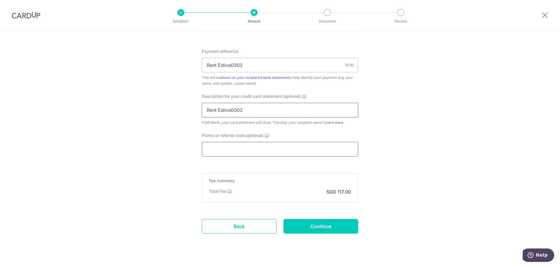
type input "Rent Estiva0302"
click at [289, 147] on input "Promo or referral code (optional)" at bounding box center [280, 149] width 156 height 15
paste input "SAVERENT179"
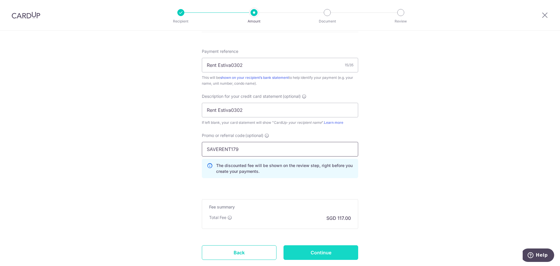
type input "SAVERENT179"
click at [345, 250] on input "Continue" at bounding box center [320, 252] width 75 height 15
type input "Create Schedule"
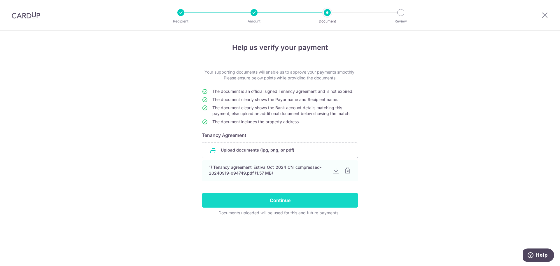
click at [280, 196] on input "Continue" at bounding box center [280, 200] width 156 height 15
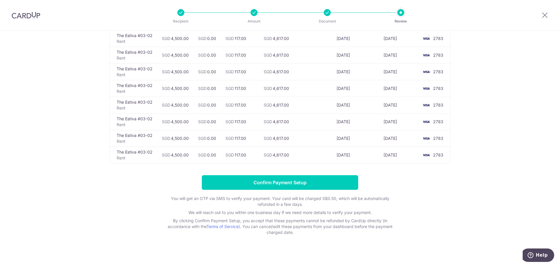
scroll to position [369, 0]
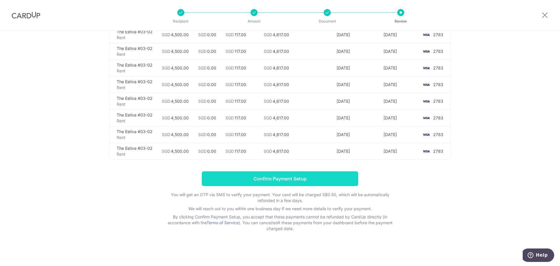
click at [315, 175] on input "Confirm Payment Setup" at bounding box center [280, 178] width 156 height 15
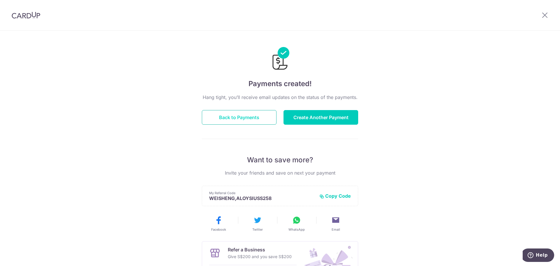
click at [255, 113] on button "Back to Payments" at bounding box center [239, 117] width 75 height 15
